Goal: Transaction & Acquisition: Purchase product/service

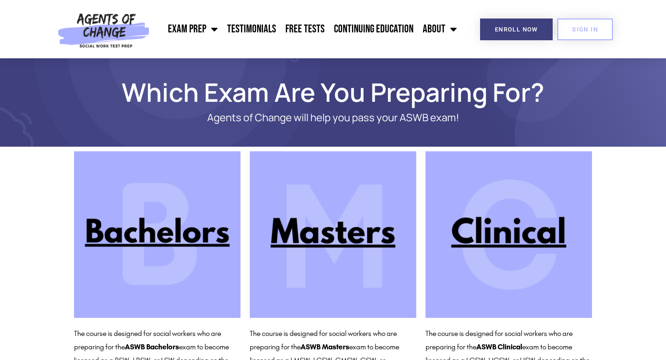
click at [476, 222] on img at bounding box center [509, 234] width 167 height 167
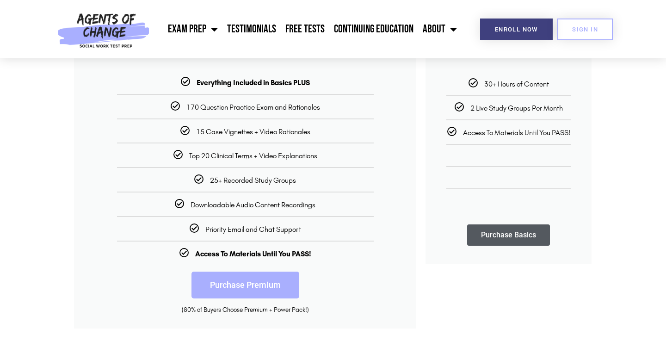
scroll to position [226, 0]
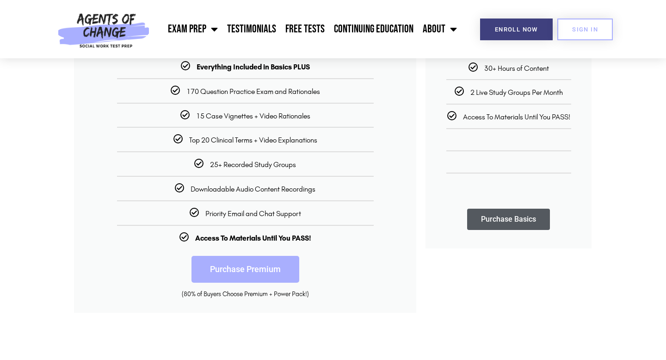
click at [291, 274] on link "Purchase Premium" at bounding box center [246, 269] width 108 height 27
